Goal: Task Accomplishment & Management: Complete application form

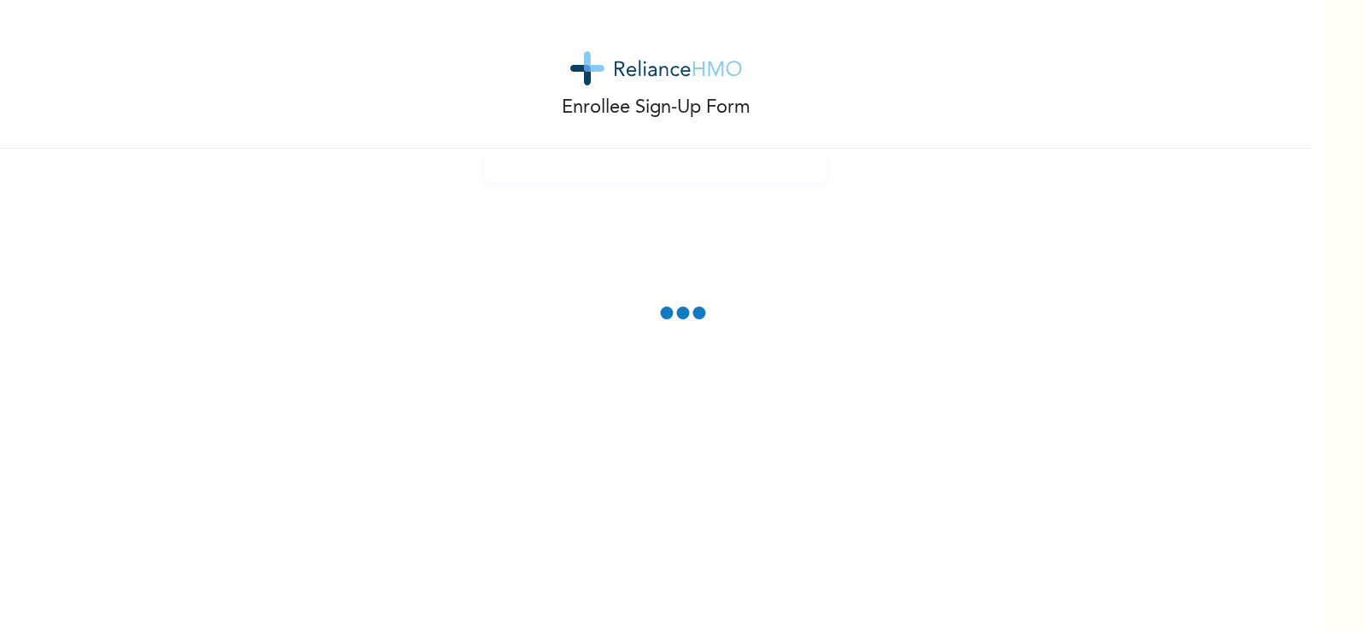
drag, startPoint x: 628, startPoint y: 128, endPoint x: 617, endPoint y: 127, distance: 11.1
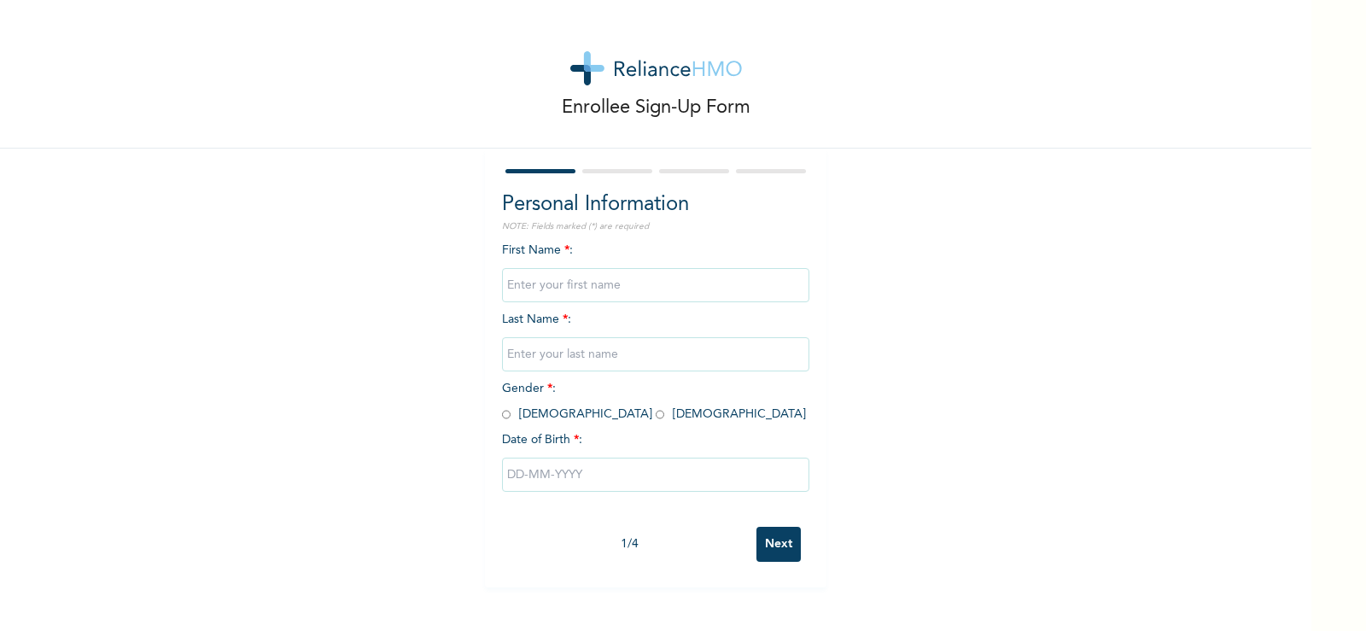
click at [584, 277] on input "text" at bounding box center [655, 285] width 307 height 34
type input "Prosper"
click at [573, 351] on input "text" at bounding box center [655, 354] width 307 height 34
type input "PETER"
click at [502, 413] on input "radio" at bounding box center [506, 414] width 9 height 16
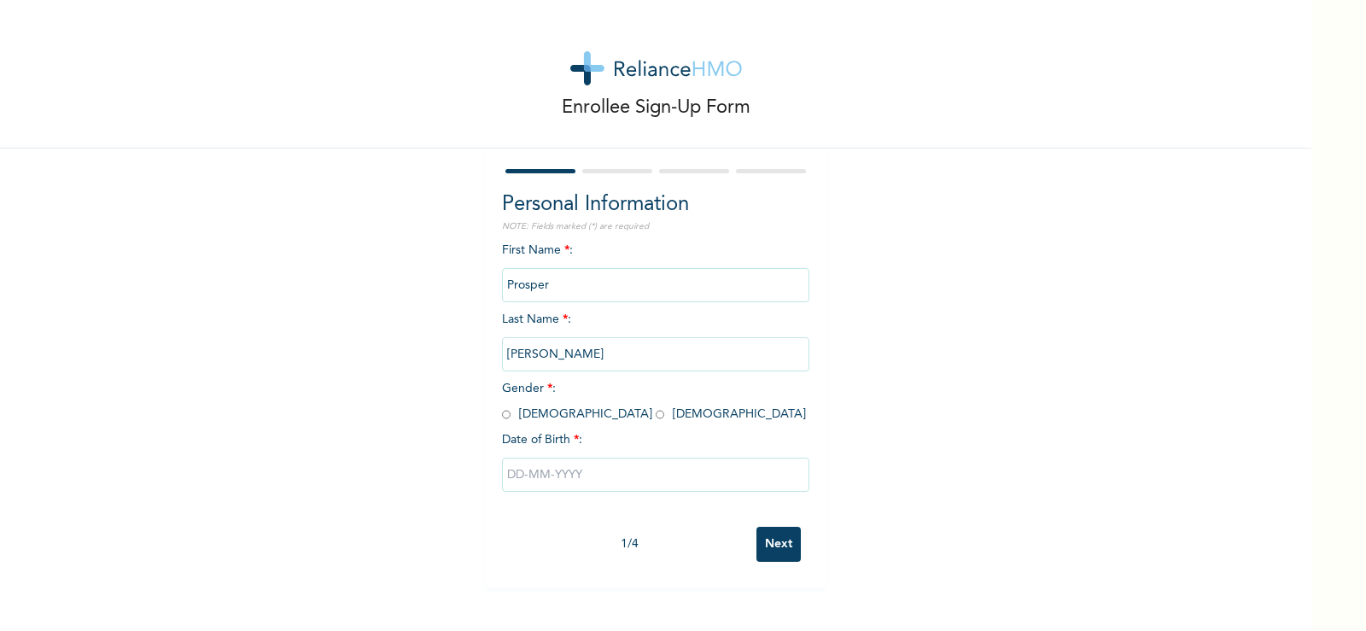
radio input "true"
click at [521, 477] on input "text" at bounding box center [655, 474] width 307 height 34
select select "7"
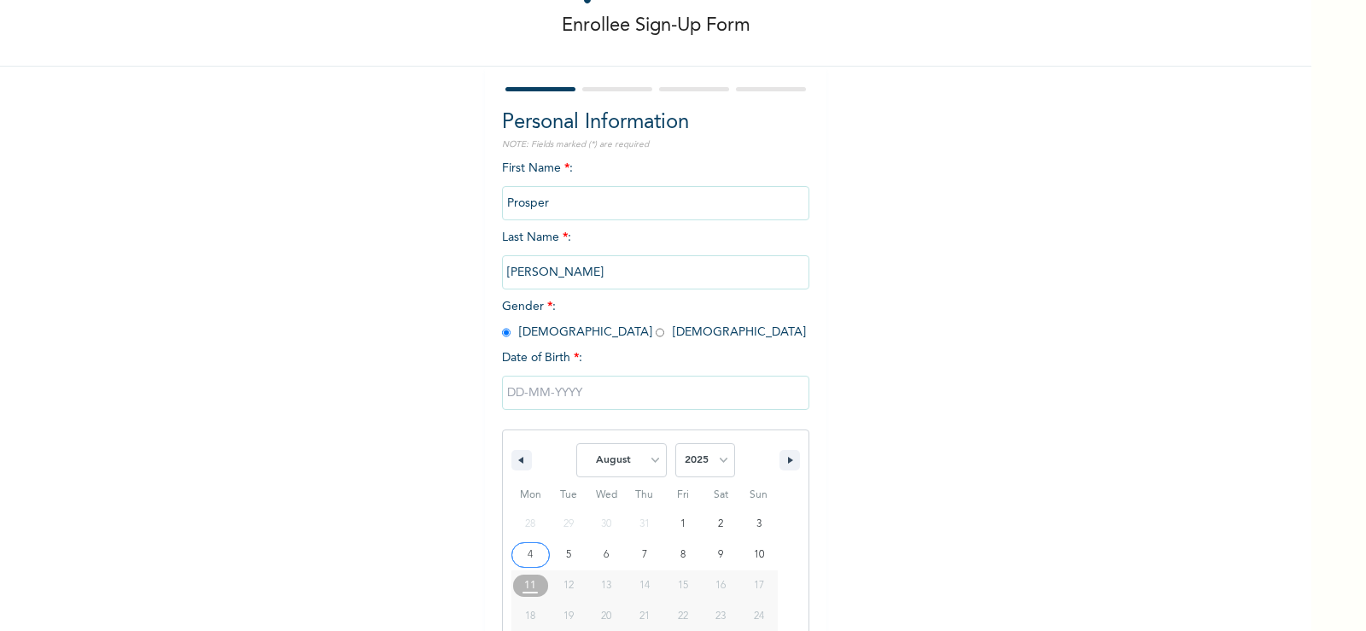
scroll to position [145, 0]
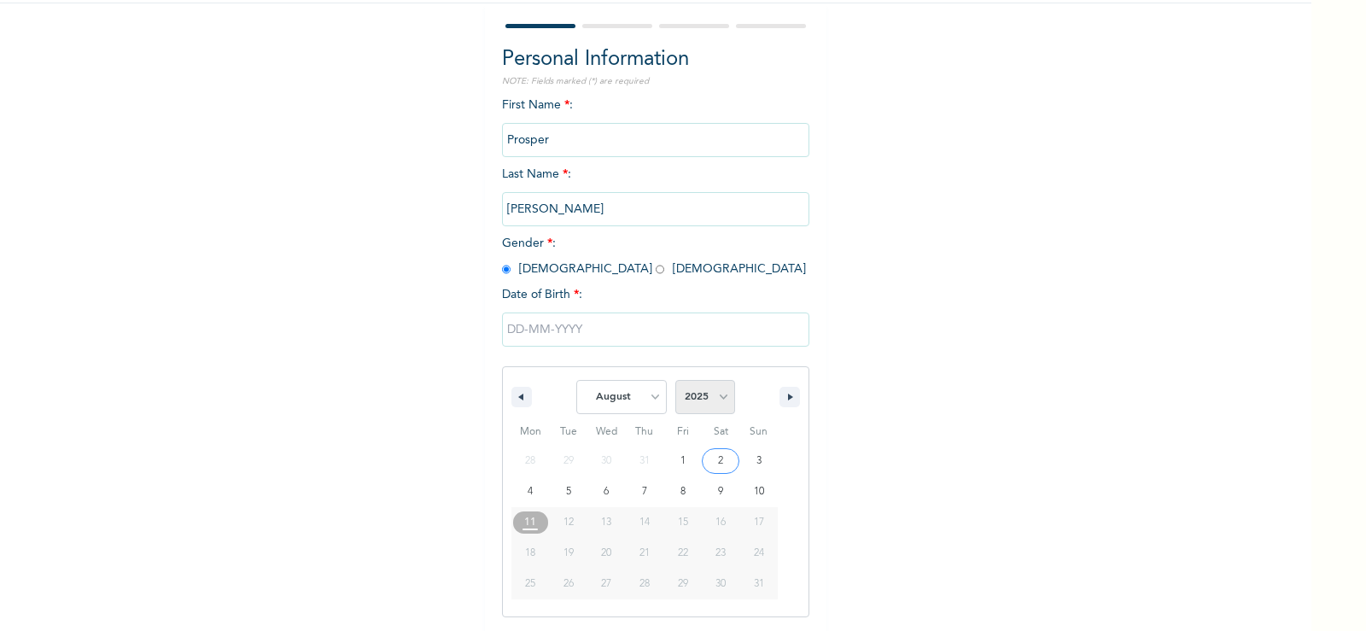
click at [718, 399] on select "2025 2024 2023 2022 2021 2020 2019 2018 2017 2016 2015 2014 2013 2012 2011 2010…" at bounding box center [705, 397] width 60 height 34
select select "2011"
click at [675, 381] on select "2025 2024 2023 2022 2021 2020 2019 2018 2017 2016 2015 2014 2013 2012 2011 2010…" at bounding box center [705, 397] width 60 height 34
click at [647, 395] on select "January February March April May June July August September October November De…" at bounding box center [621, 397] width 90 height 34
select select "4"
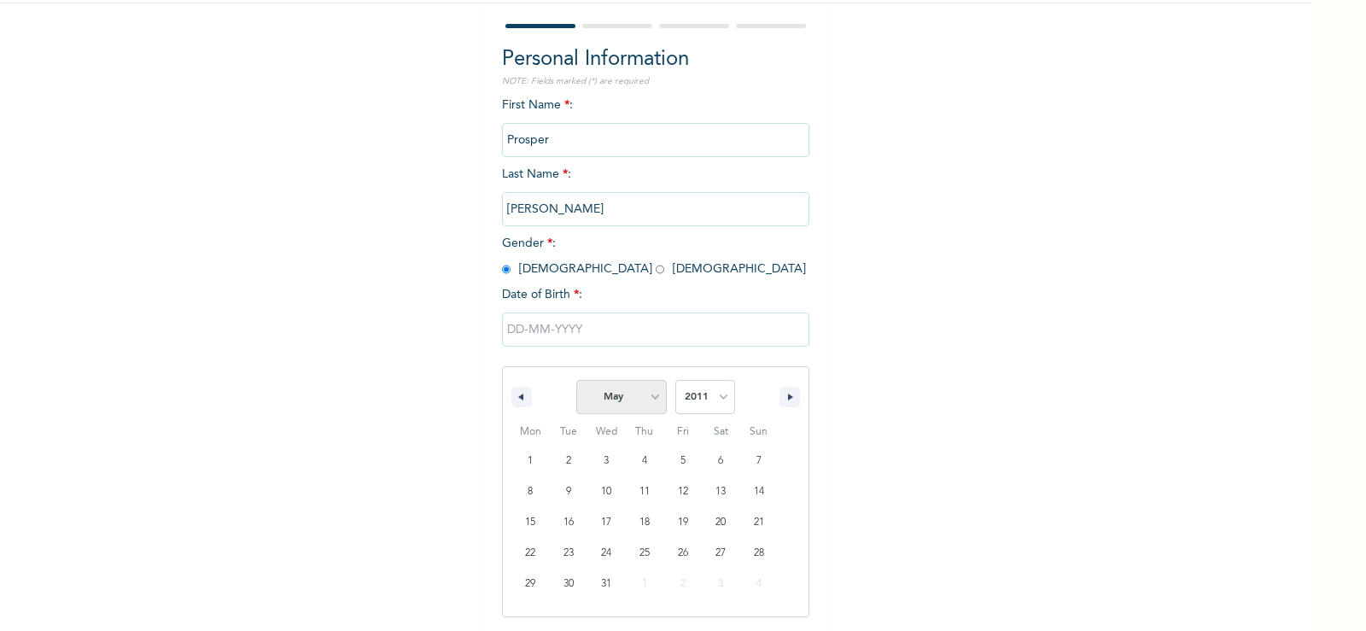
click at [576, 381] on select "January February March April May June July August September October November De…" at bounding box center [621, 397] width 90 height 34
type input "05/19/2011"
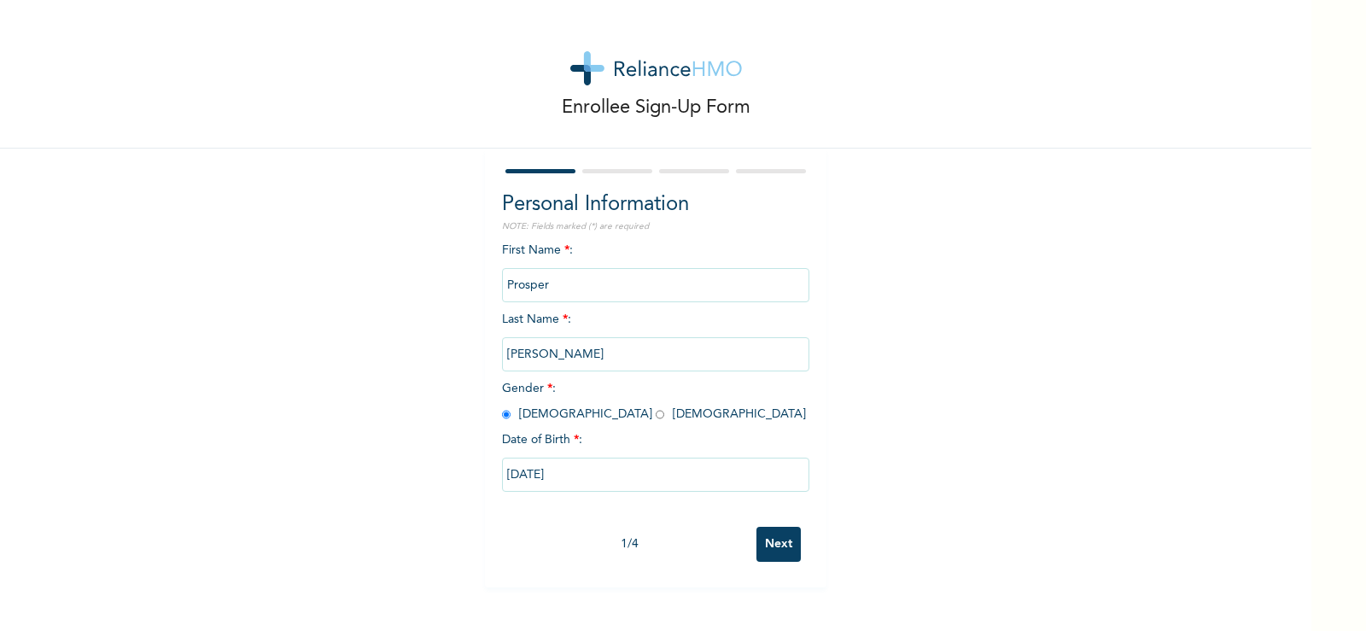
click at [772, 542] on input "Next" at bounding box center [778, 544] width 44 height 35
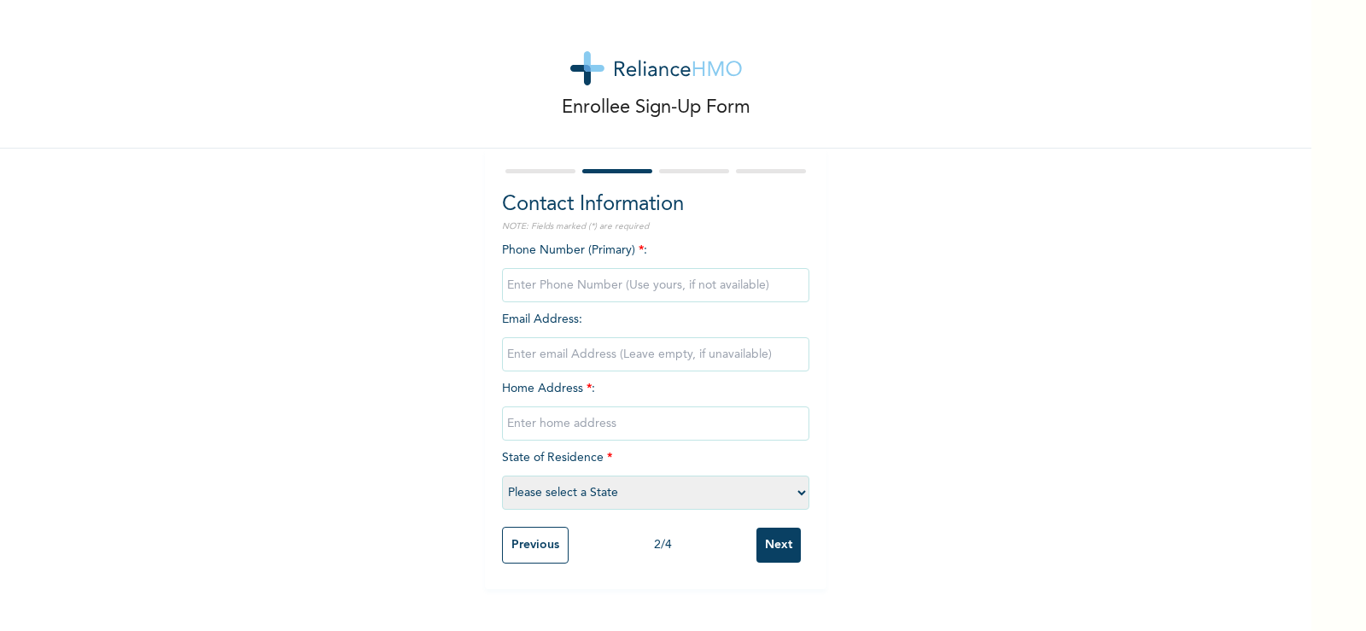
click at [597, 288] on input "phone" at bounding box center [655, 285] width 307 height 34
type input "08037106097"
click at [616, 347] on input "email" at bounding box center [655, 354] width 307 height 34
click at [604, 357] on input "email" at bounding box center [655, 354] width 307 height 34
type input "peterprincewill@yahoo.co.uk"
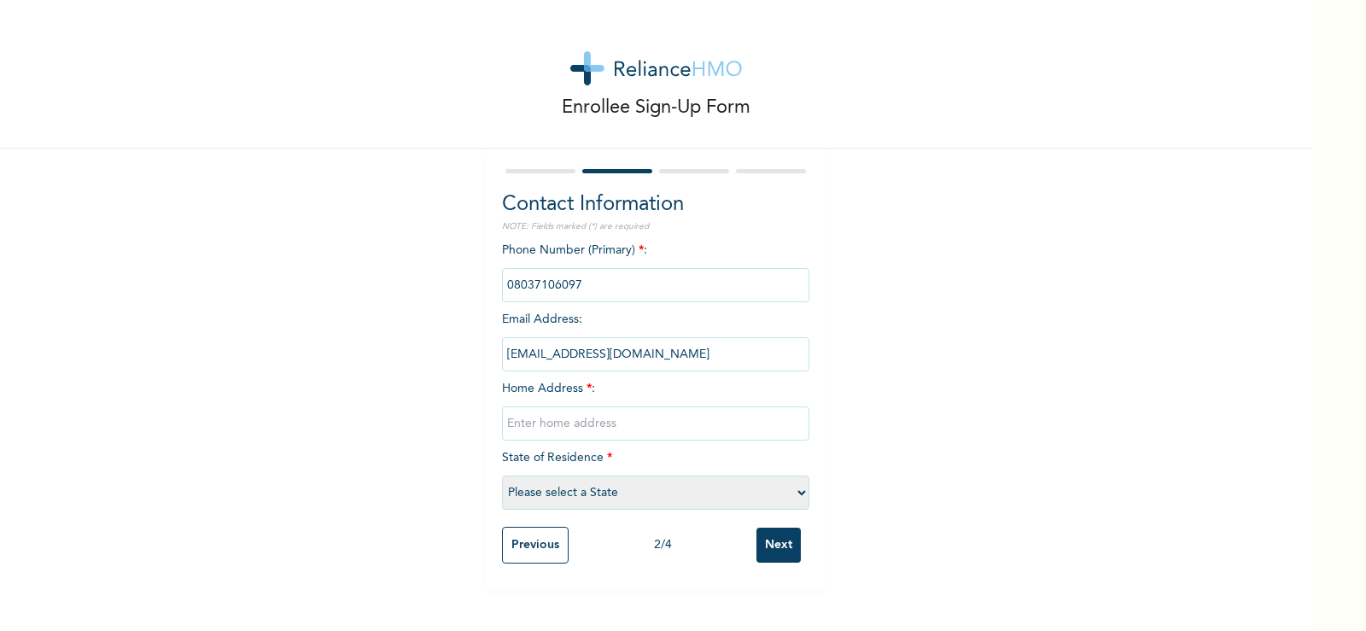
click at [681, 422] on input "text" at bounding box center [655, 423] width 307 height 34
type input "Elder Stanford Orlu Street, Okporo_Rumuehinwo Housing Estate Rukpokwu Port Harc…"
click at [793, 489] on select "Please select a State Abia Abuja (FCT) Adamawa Akwa Ibom Anambra Bauchi Bayelsa…" at bounding box center [655, 492] width 307 height 34
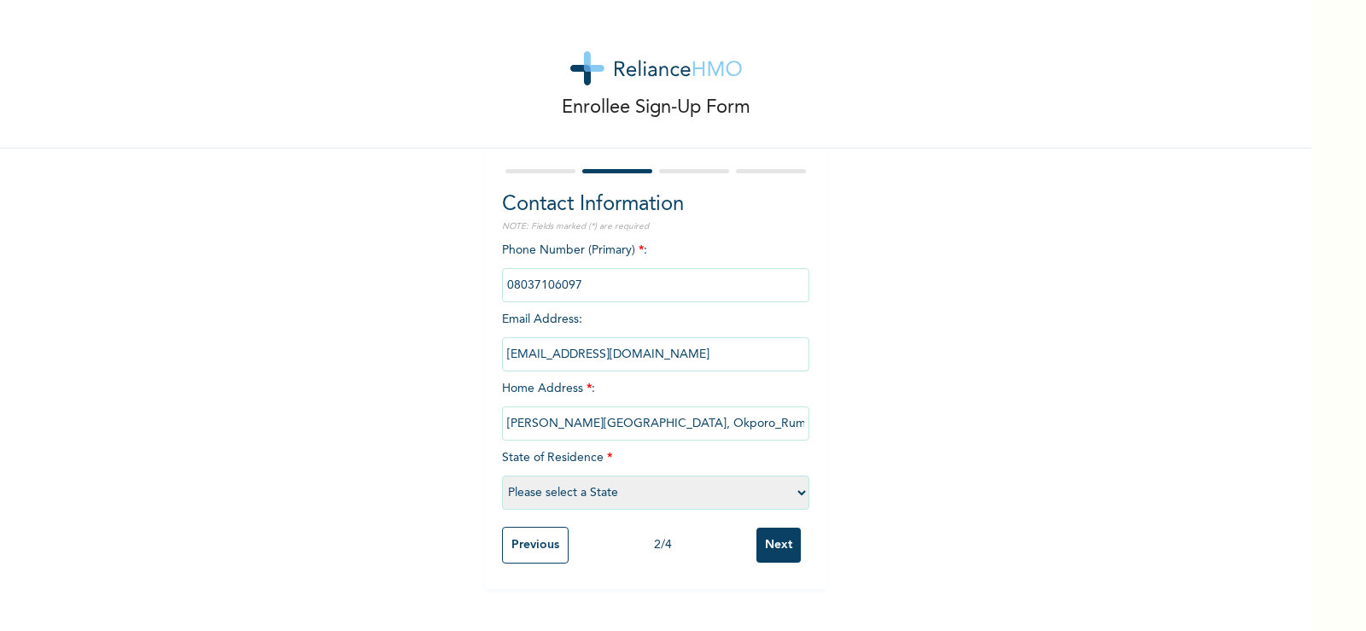
select select "33"
click at [502, 475] on select "Please select a State Abia Abuja (FCT) Adamawa Akwa Ibom Anambra Bauchi Bayelsa…" at bounding box center [655, 492] width 307 height 34
click at [502, 422] on input "Elder Stanford Orlu Street, Okporo_Rumuehinwo Housing Estate Rukpokwu Port Harc…" at bounding box center [655, 423] width 307 height 34
click at [734, 424] on input "#12 Elder Stanford Orlu Street, Okporo_Rumuehinwo Housing Estate Rukpokwu Port …" at bounding box center [655, 423] width 307 height 34
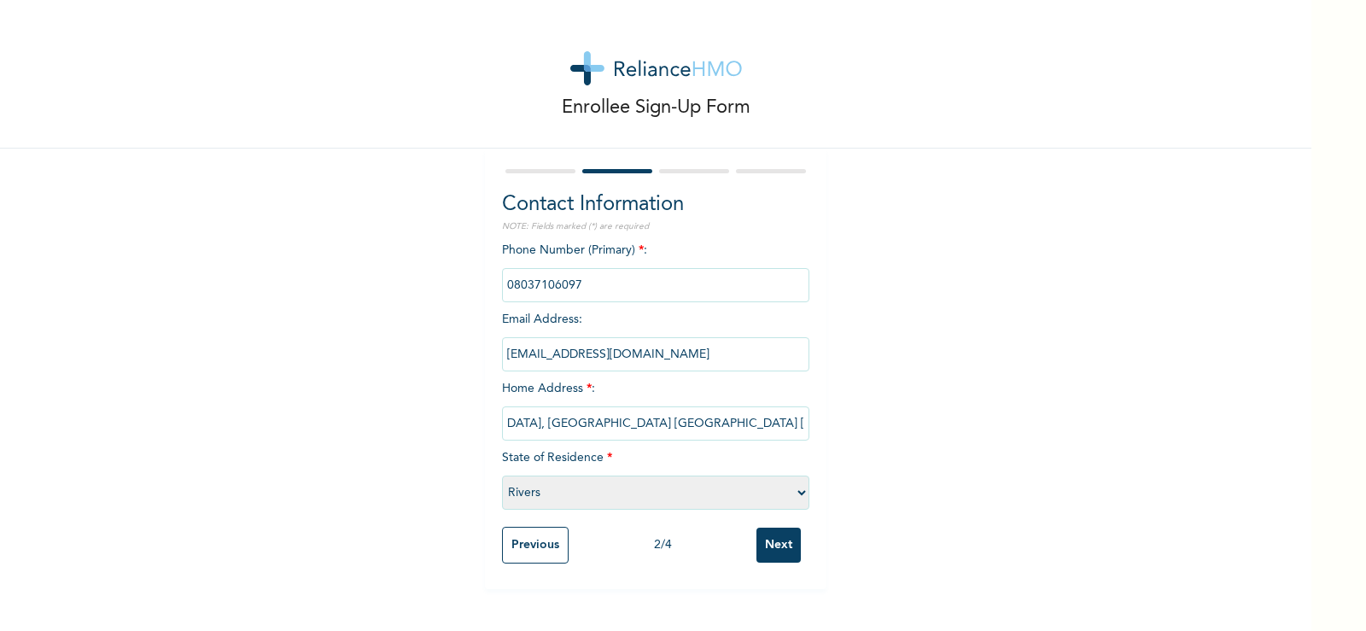
type input "#12 Elder Stanford Orlu Street, Okporo_Rumuehinwo Housing Estate Rukpokwu Port …"
click at [778, 545] on input "Next" at bounding box center [778, 544] width 44 height 35
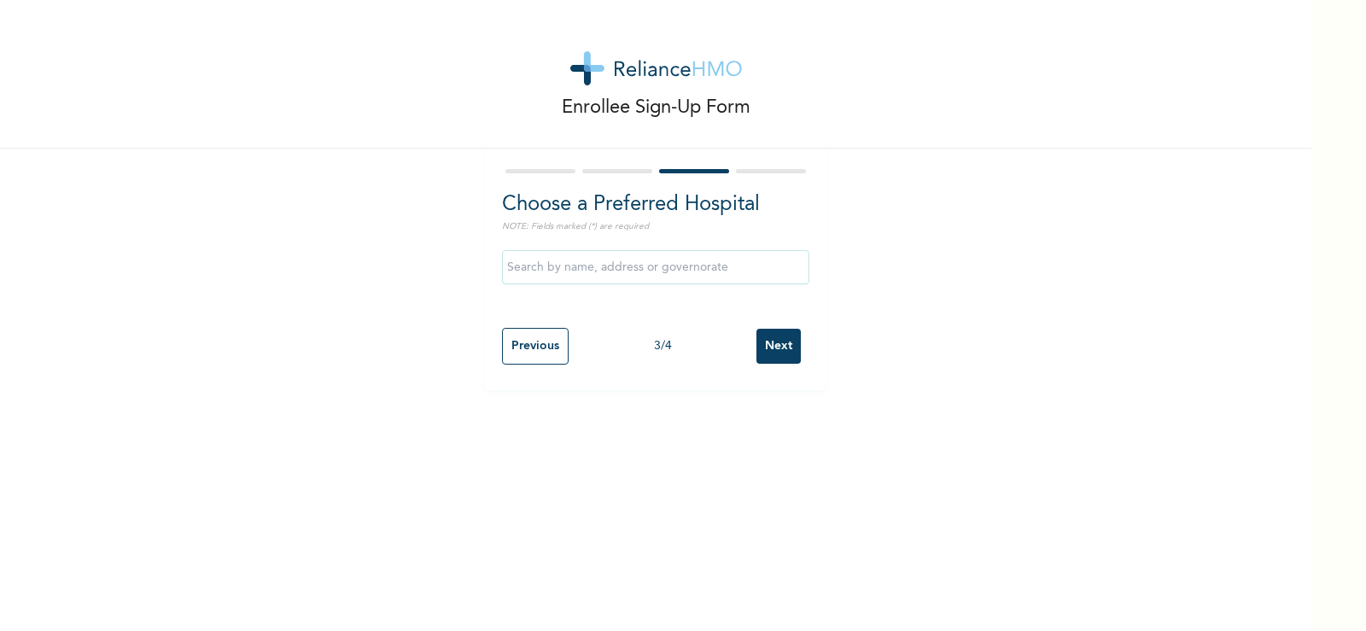
click at [624, 265] on input "text" at bounding box center [655, 267] width 307 height 34
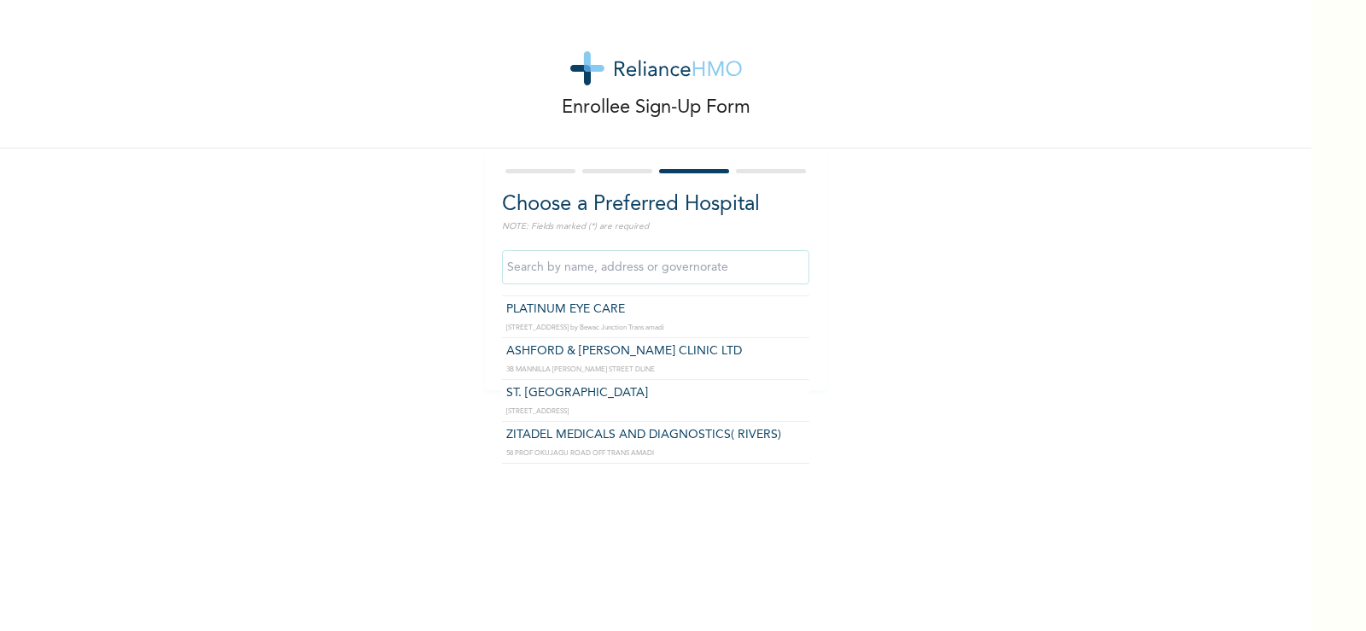
scroll to position [3585, 0]
type input "ST. MARTINS HOSPITAL"
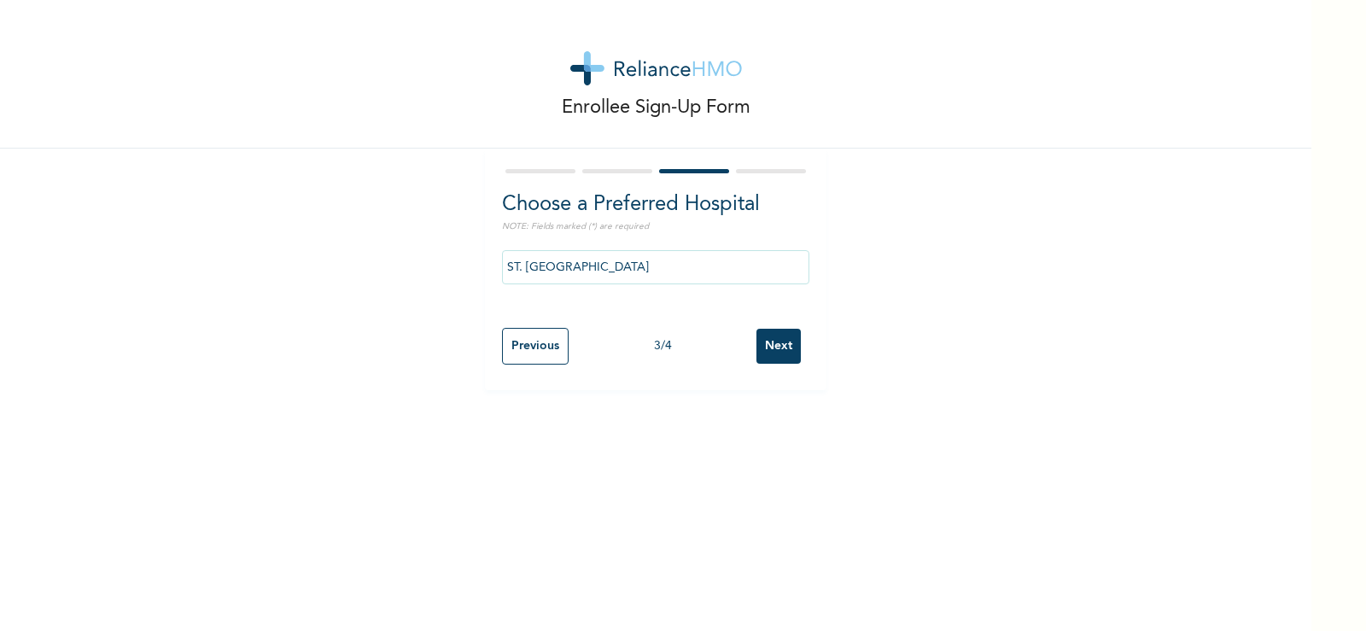
click at [771, 340] on input "Next" at bounding box center [778, 346] width 44 height 35
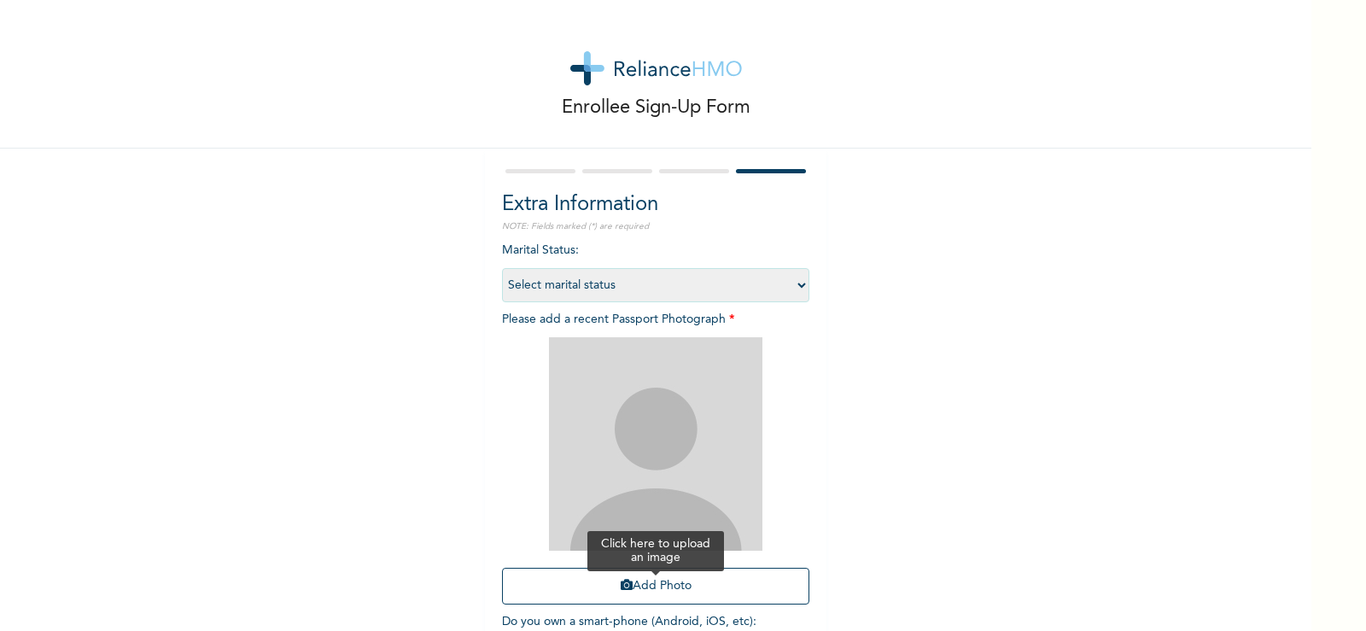
click at [643, 584] on button "Add Photo" at bounding box center [655, 586] width 307 height 37
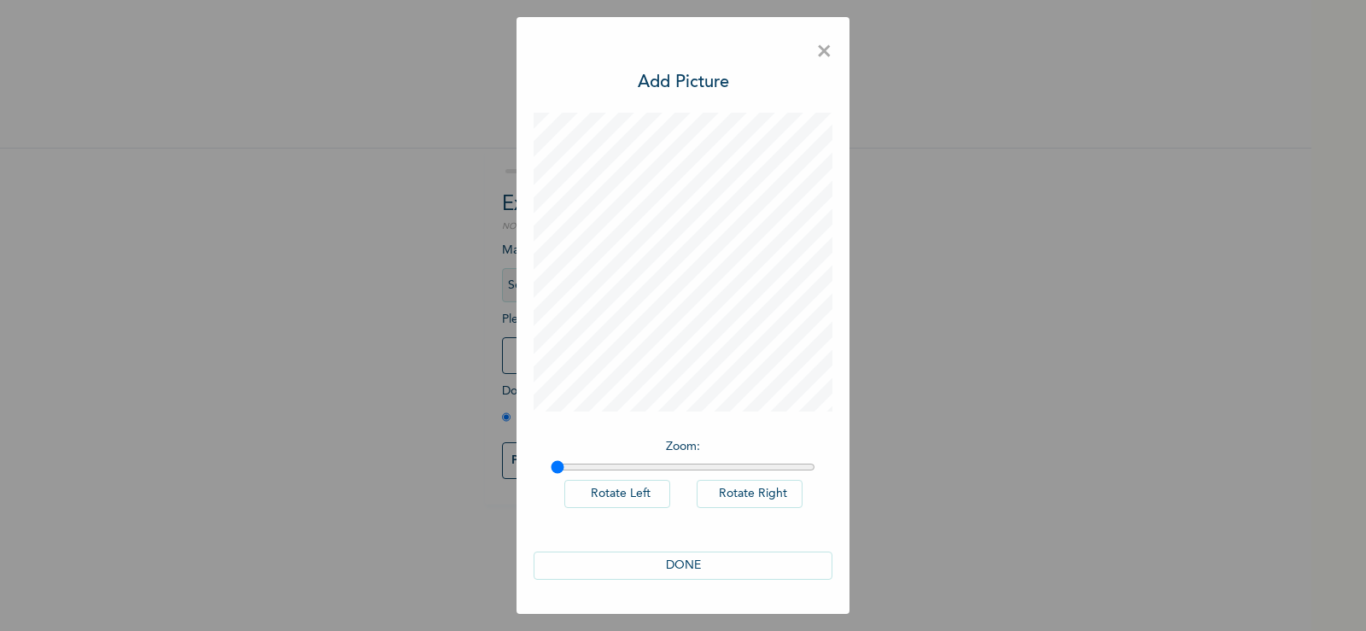
click at [684, 562] on button "DONE" at bounding box center [682, 565] width 299 height 28
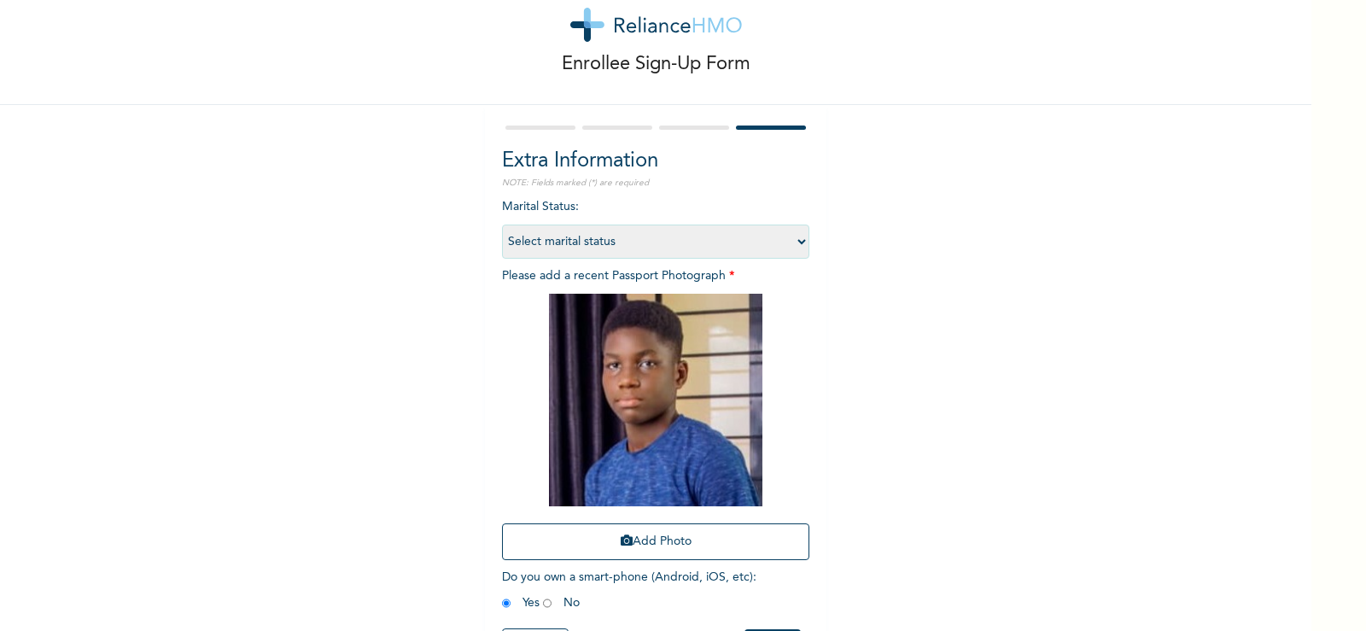
scroll to position [85, 0]
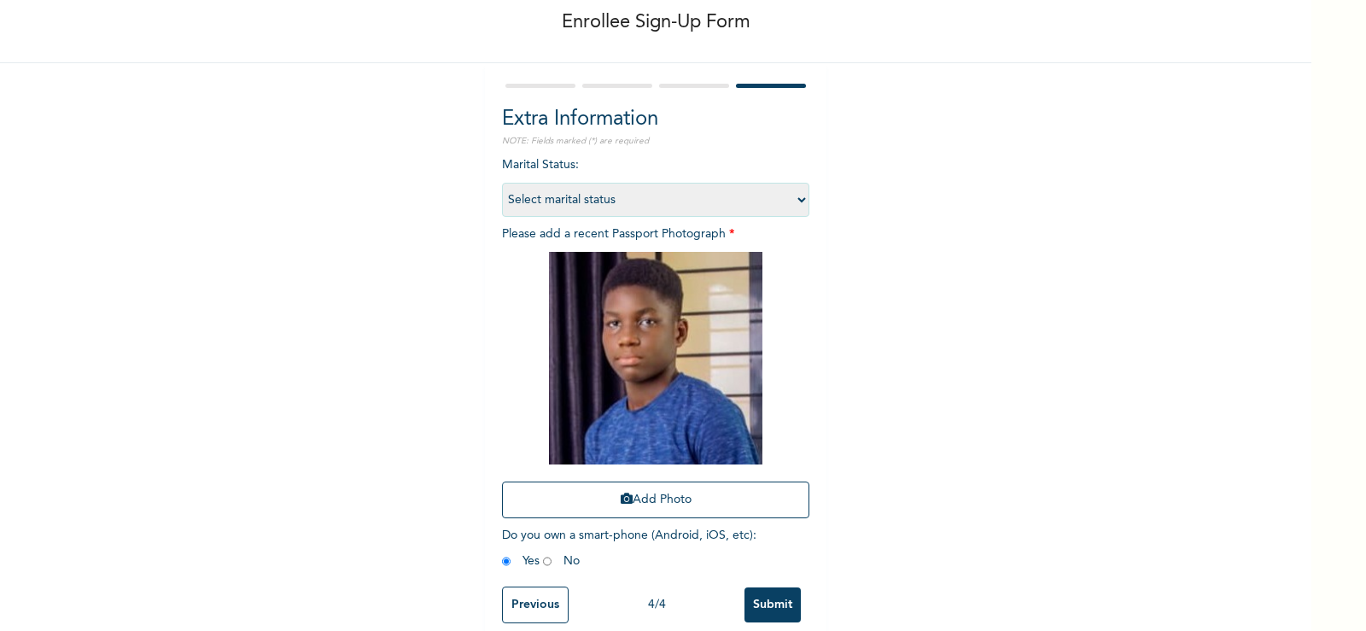
click at [543, 562] on input "radio" at bounding box center [547, 561] width 9 height 16
radio input "true"
click at [528, 597] on input "Previous" at bounding box center [535, 604] width 67 height 37
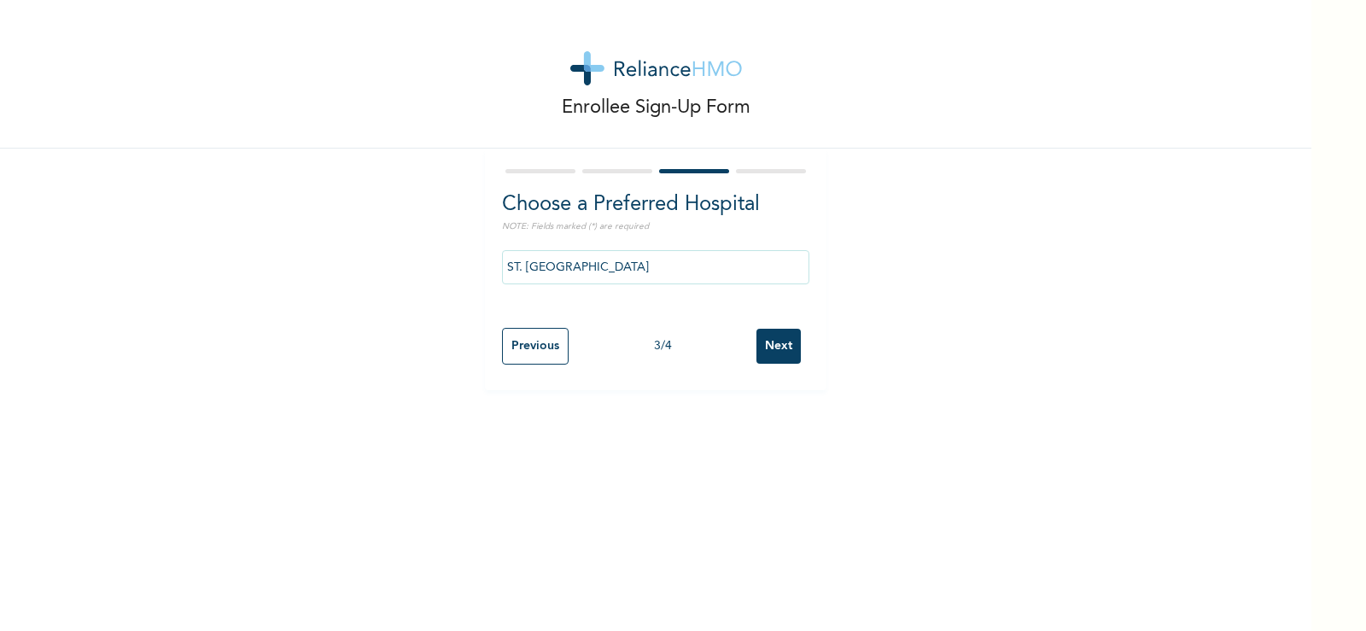
click at [529, 343] on input "Previous" at bounding box center [535, 346] width 67 height 37
select select "33"
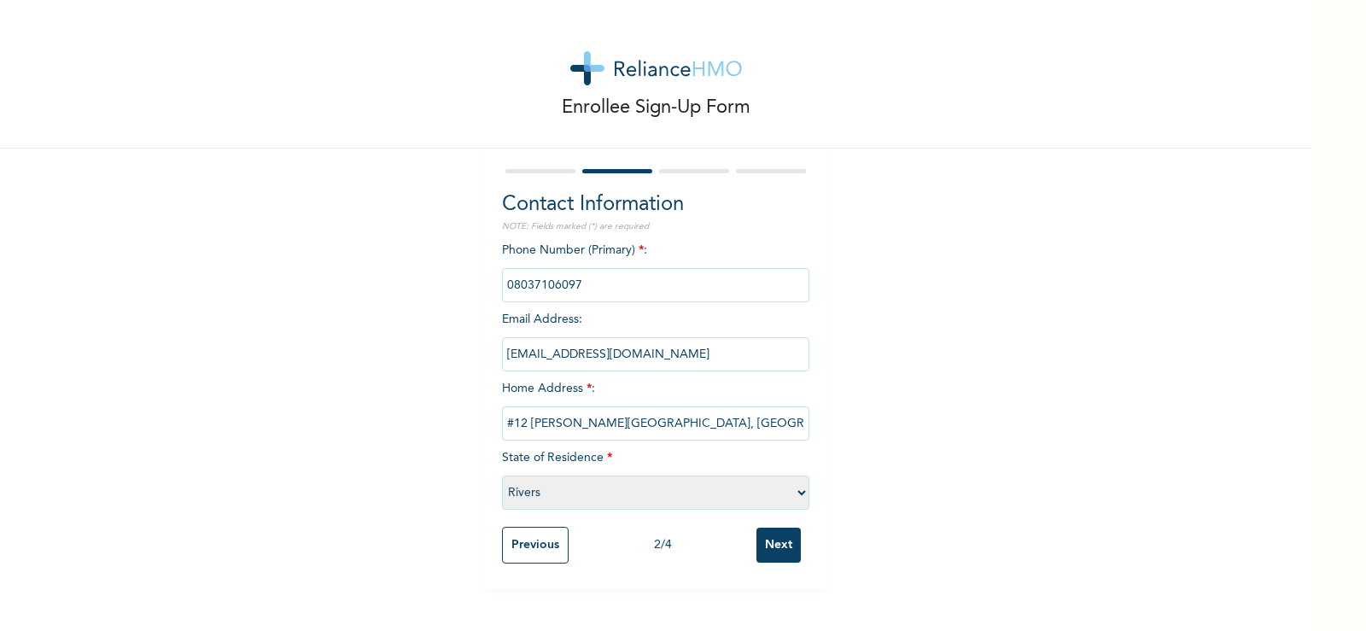
click at [517, 544] on input "Previous" at bounding box center [535, 545] width 67 height 37
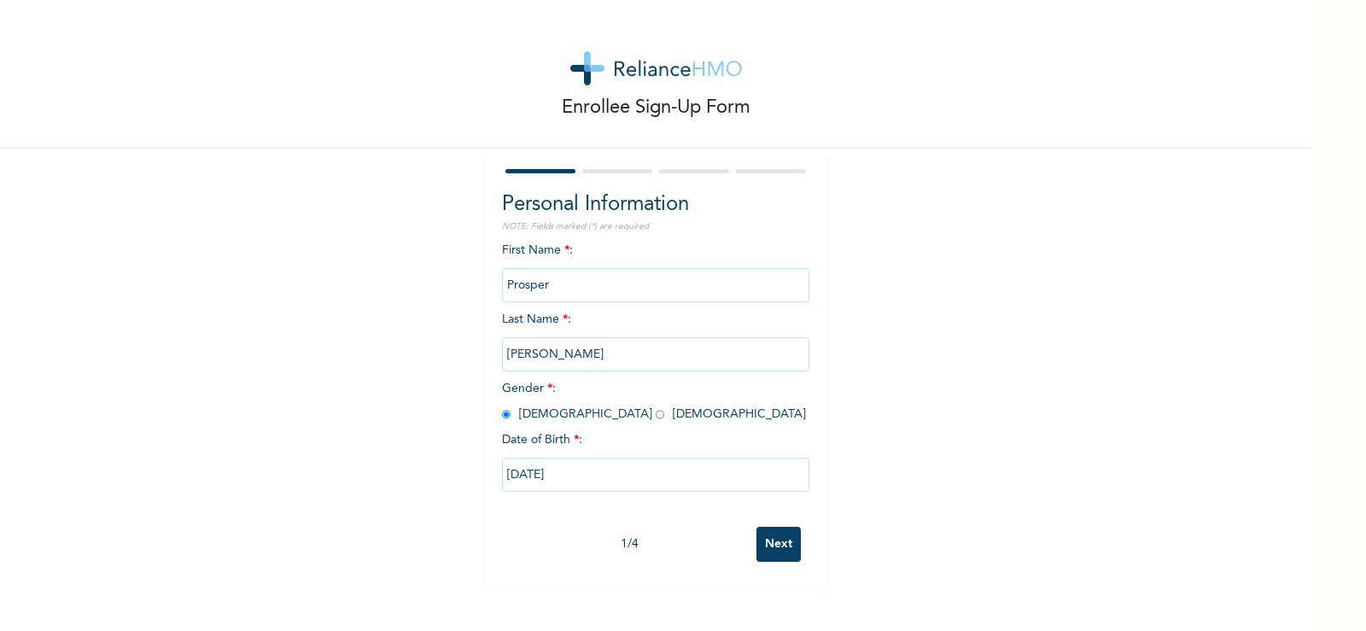
click at [787, 544] on input "Next" at bounding box center [778, 544] width 44 height 35
select select "33"
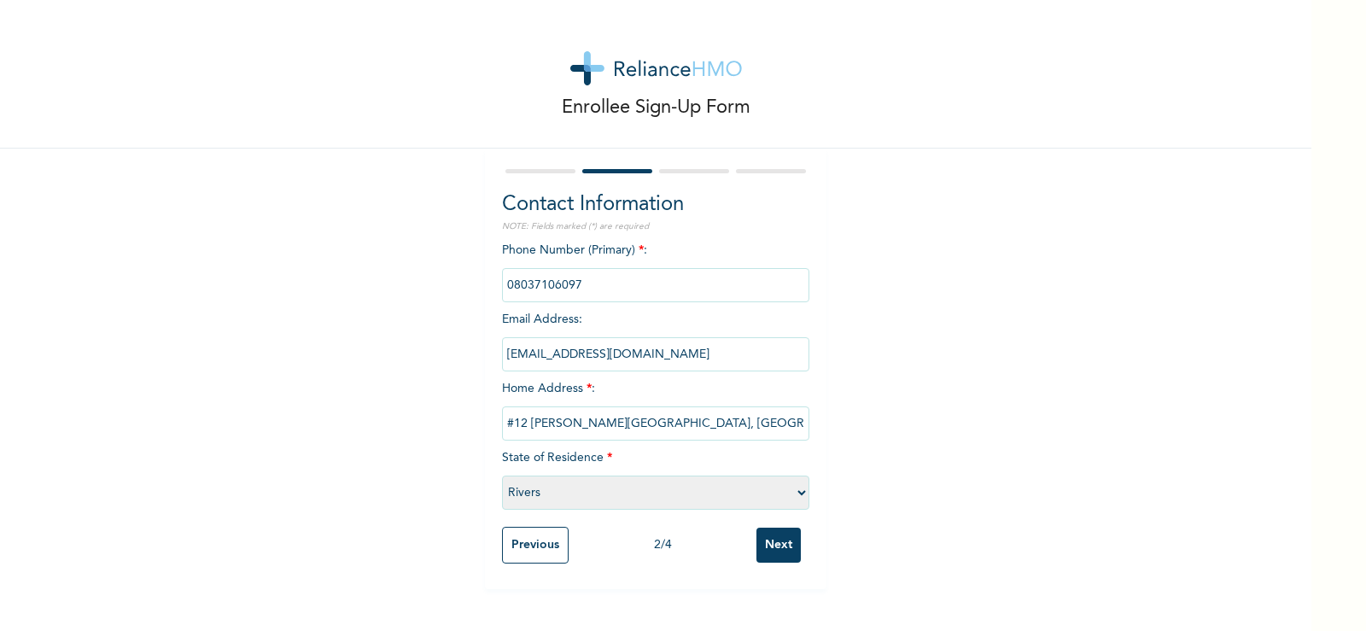
click at [783, 544] on input "Next" at bounding box center [778, 544] width 44 height 35
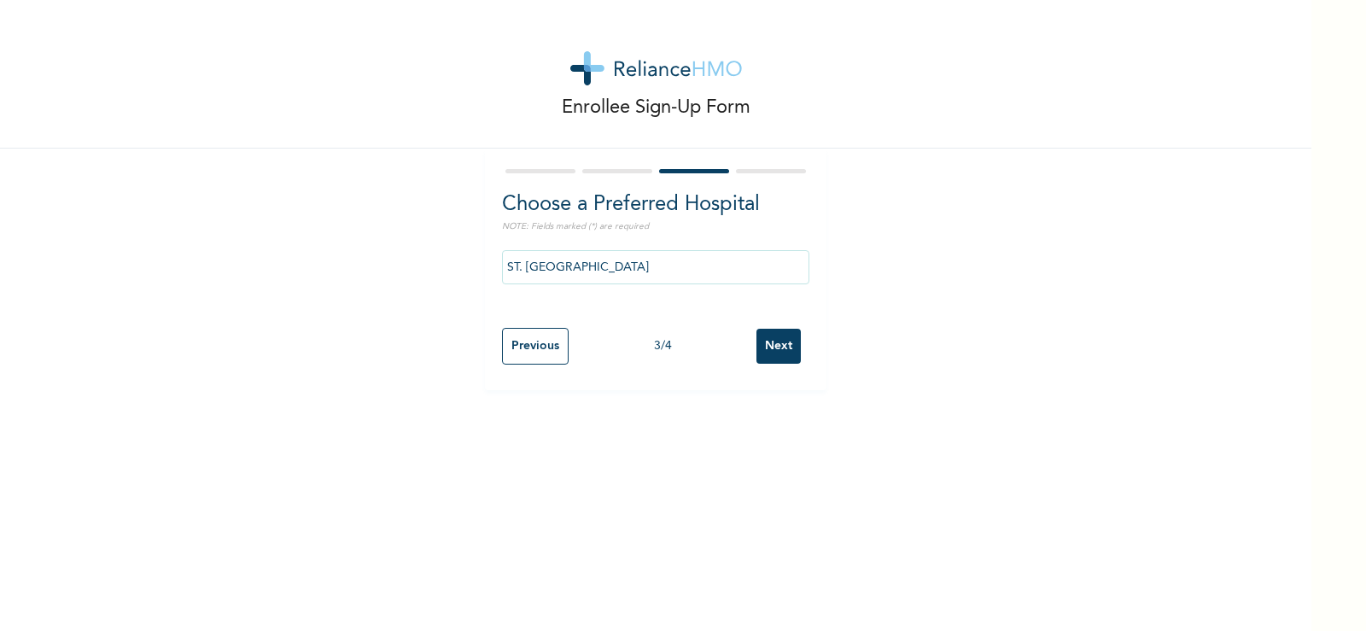
click at [780, 346] on input "Next" at bounding box center [778, 346] width 44 height 35
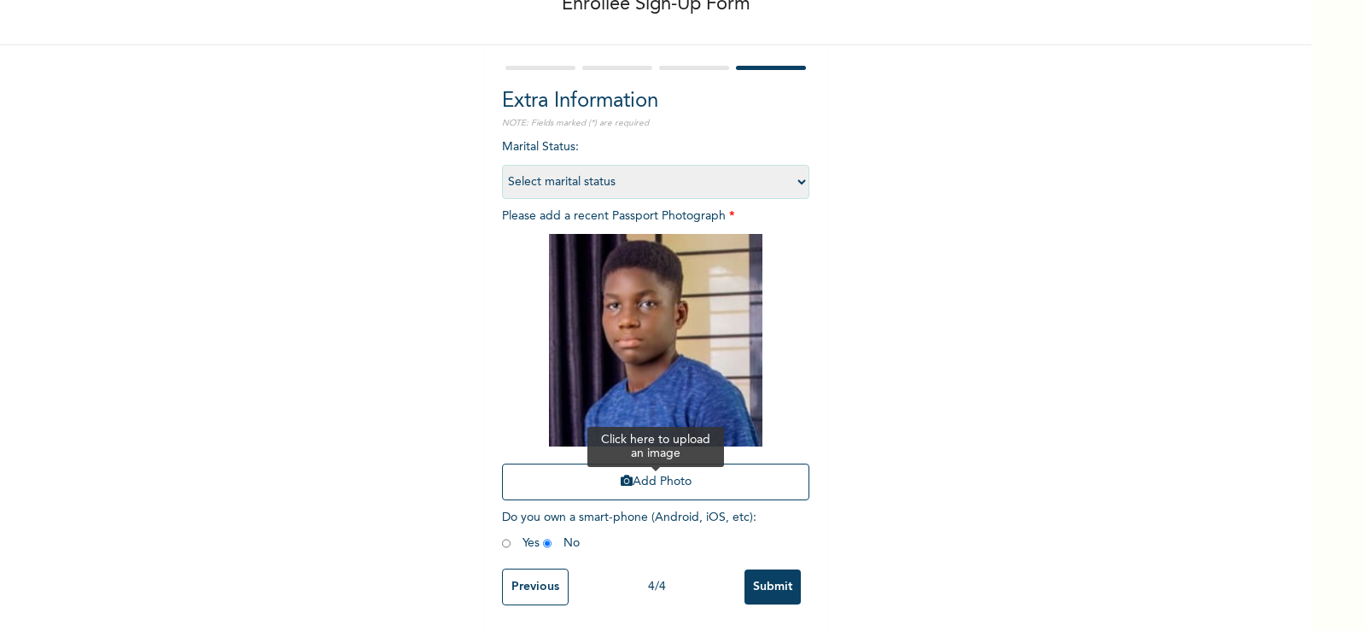
scroll to position [116, 0]
click at [763, 569] on input "Submit" at bounding box center [772, 586] width 56 height 35
